Goal: Task Accomplishment & Management: Manage account settings

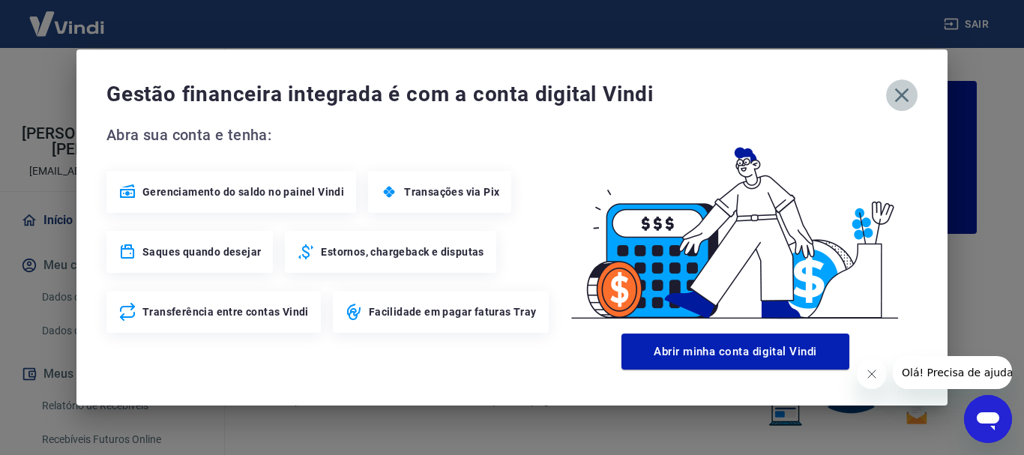
click at [895, 88] on icon "button" at bounding box center [902, 95] width 24 height 24
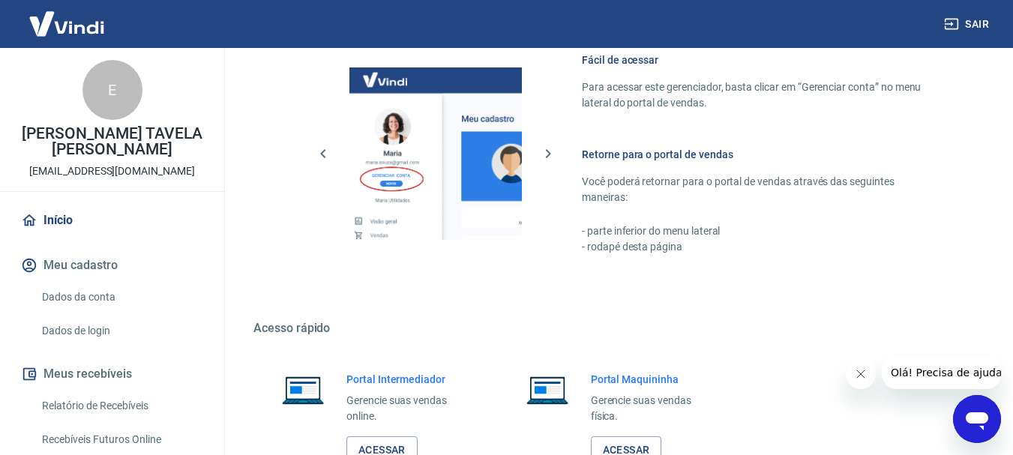
scroll to position [930, 0]
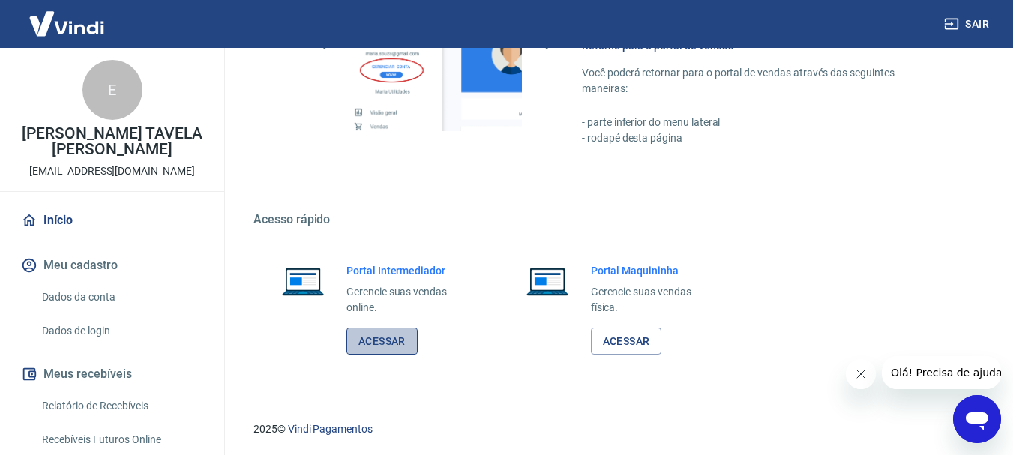
click at [382, 349] on link "Acessar" at bounding box center [381, 342] width 71 height 28
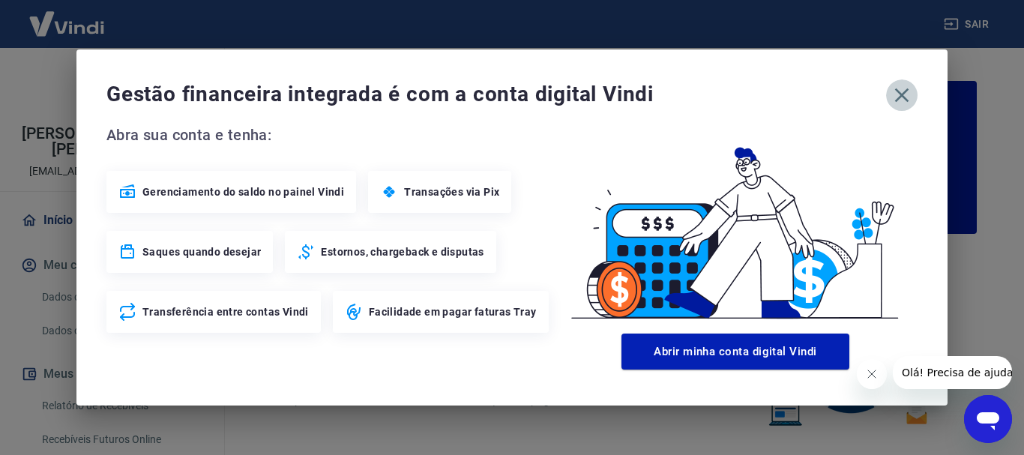
drag, startPoint x: 902, startPoint y: 93, endPoint x: 881, endPoint y: 260, distance: 168.4
click at [902, 94] on icon "button" at bounding box center [902, 95] width 24 height 24
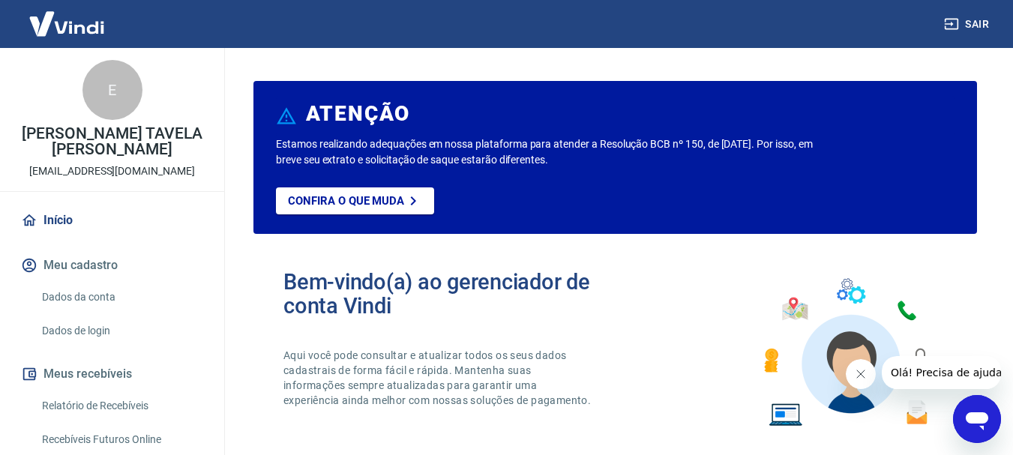
click at [859, 372] on icon "Fechar mensagem da empresa" at bounding box center [860, 374] width 12 height 12
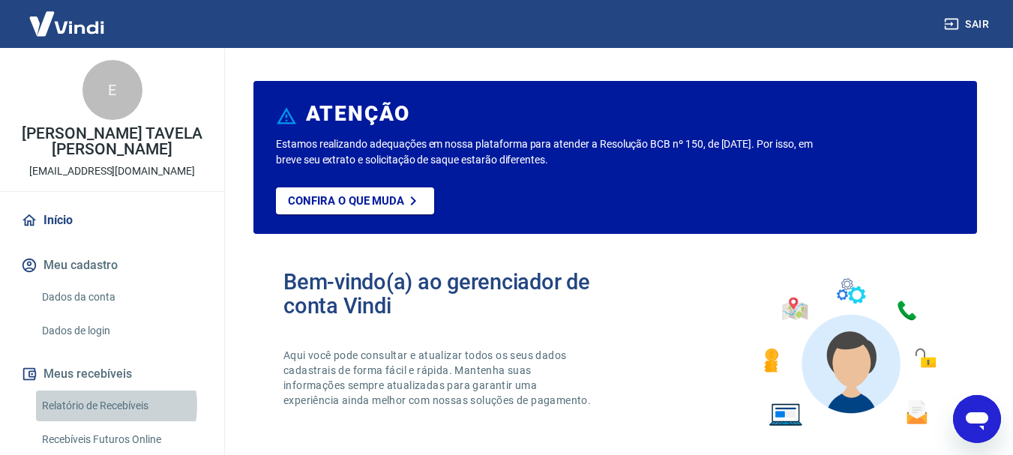
click at [106, 406] on link "Relatório de Recebíveis" at bounding box center [121, 406] width 170 height 31
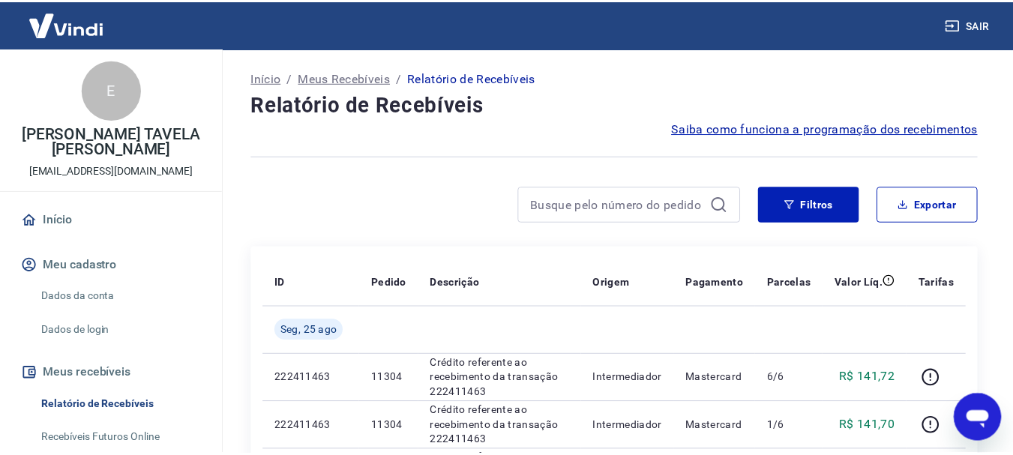
scroll to position [225, 0]
